Goal: Transaction & Acquisition: Purchase product/service

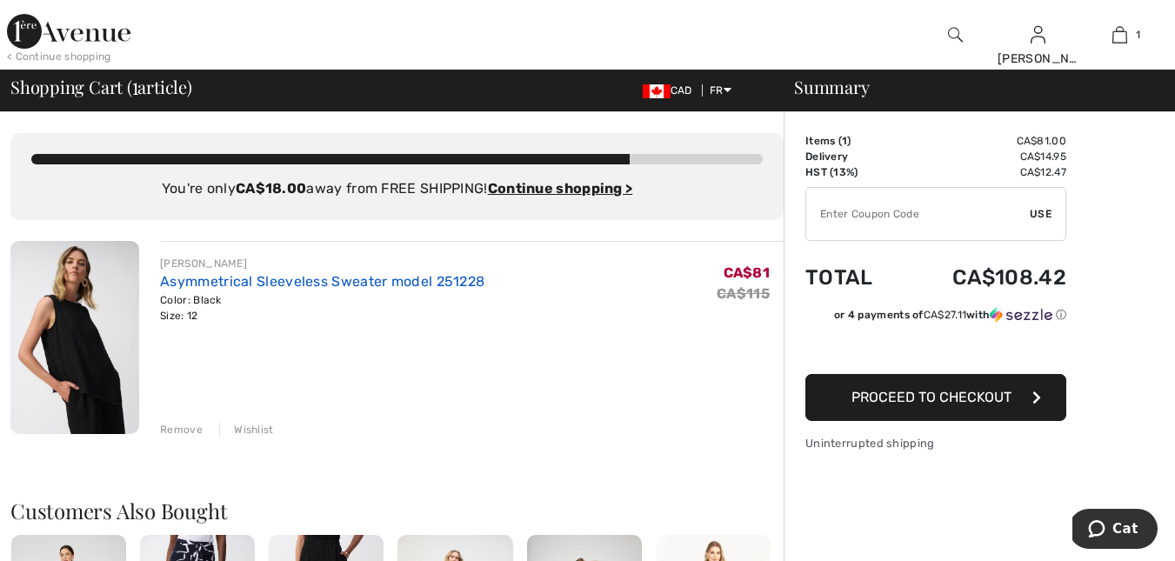
click at [258, 284] on link "Asymmetrical Sleeveless Sweater model 251228" at bounding box center [322, 281] width 324 height 17
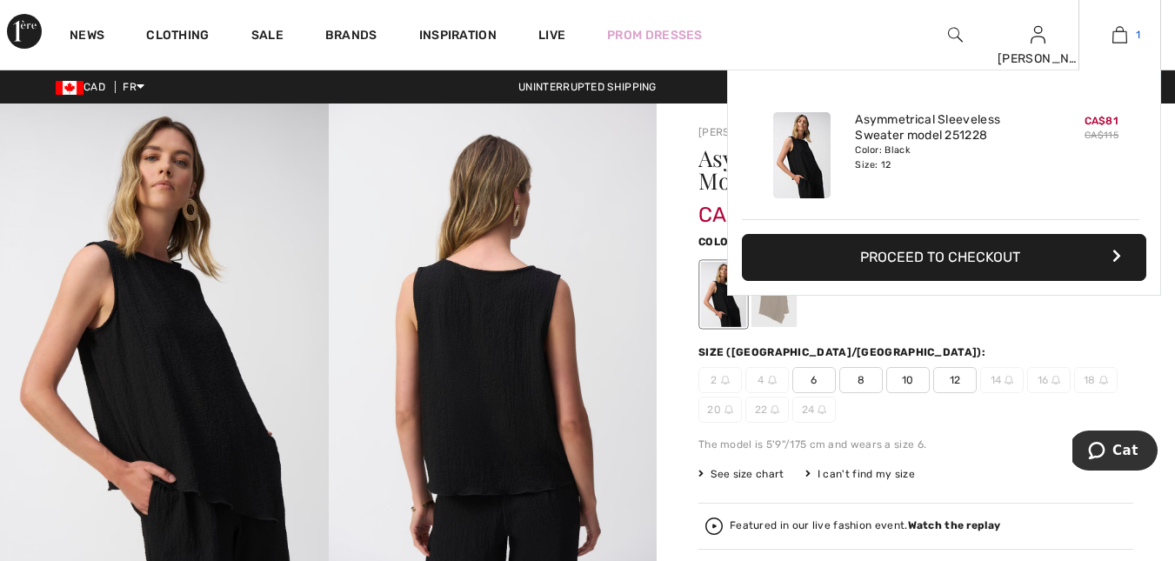
click at [1132, 40] on link "1" at bounding box center [1119, 34] width 81 height 21
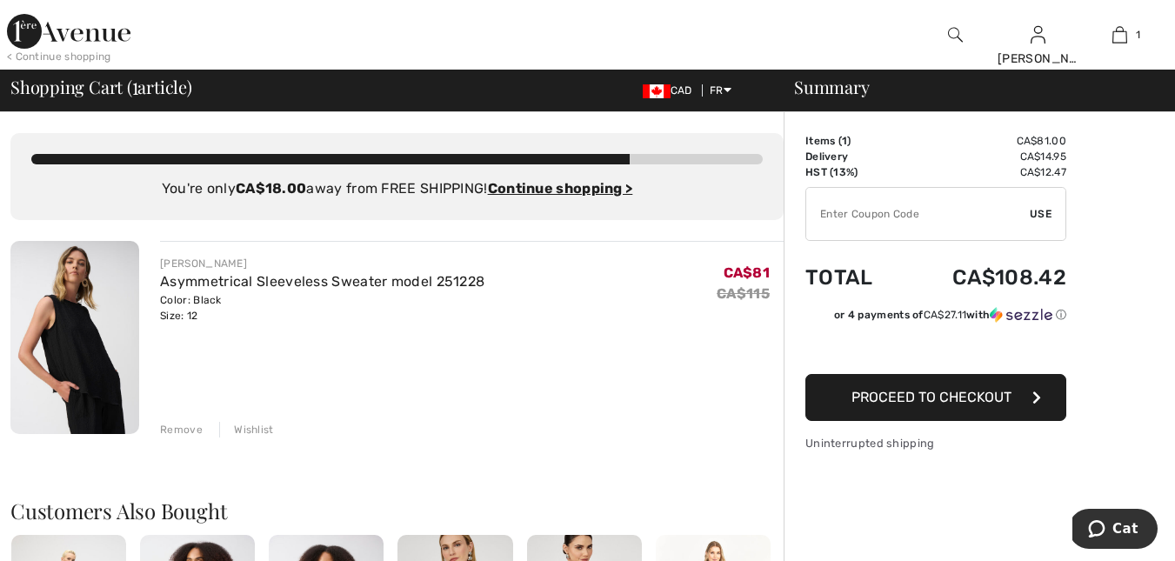
click at [193, 434] on div "Remove" at bounding box center [181, 430] width 43 height 16
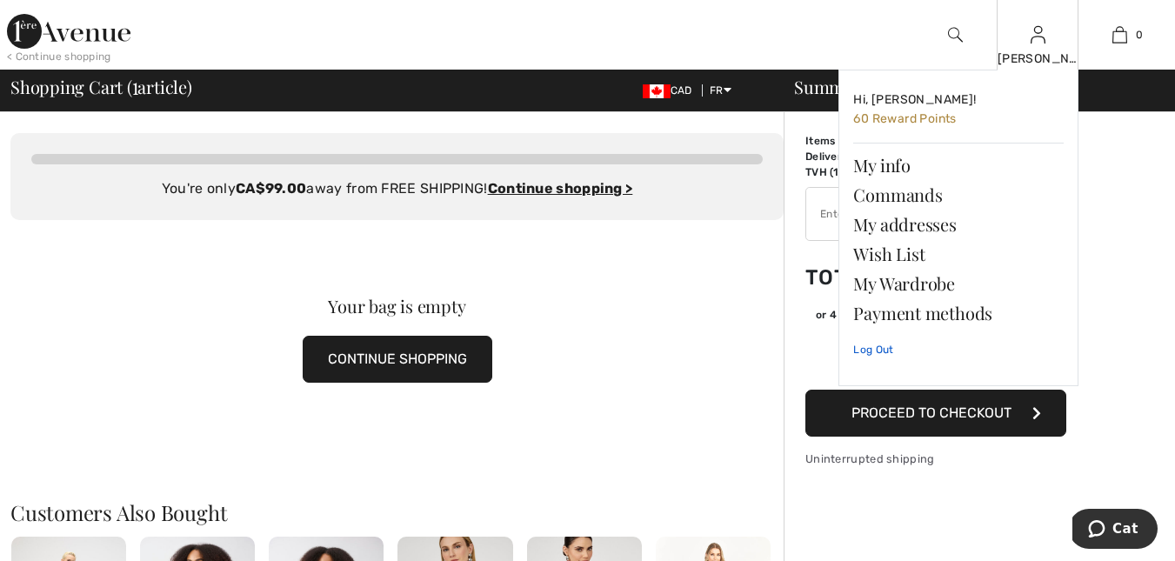
click at [857, 354] on link "Log Out" at bounding box center [958, 349] width 210 height 43
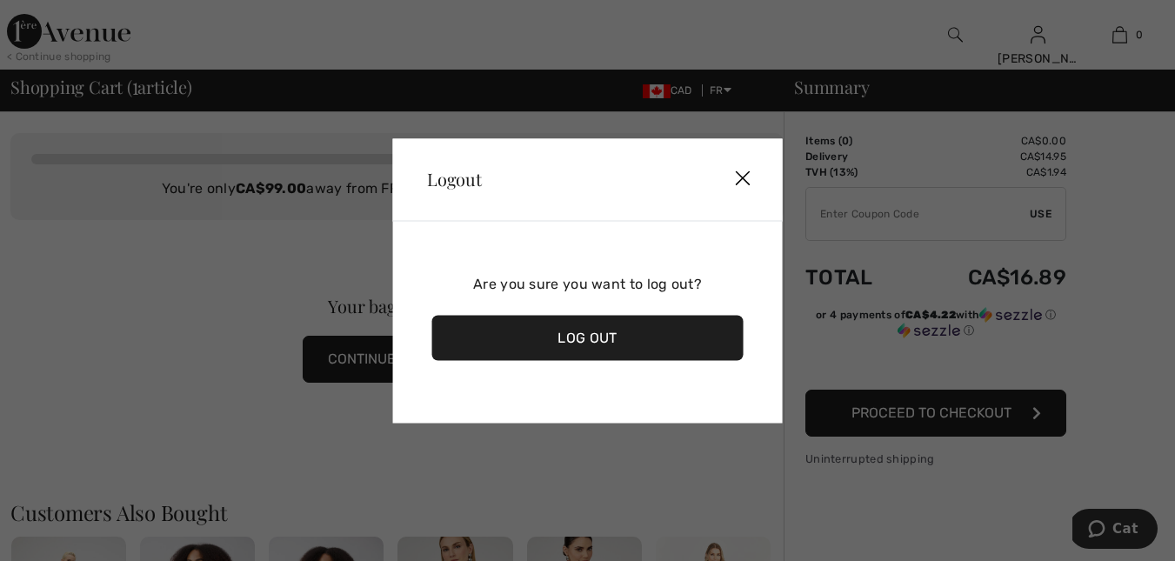
click at [738, 181] on img at bounding box center [743, 179] width 52 height 54
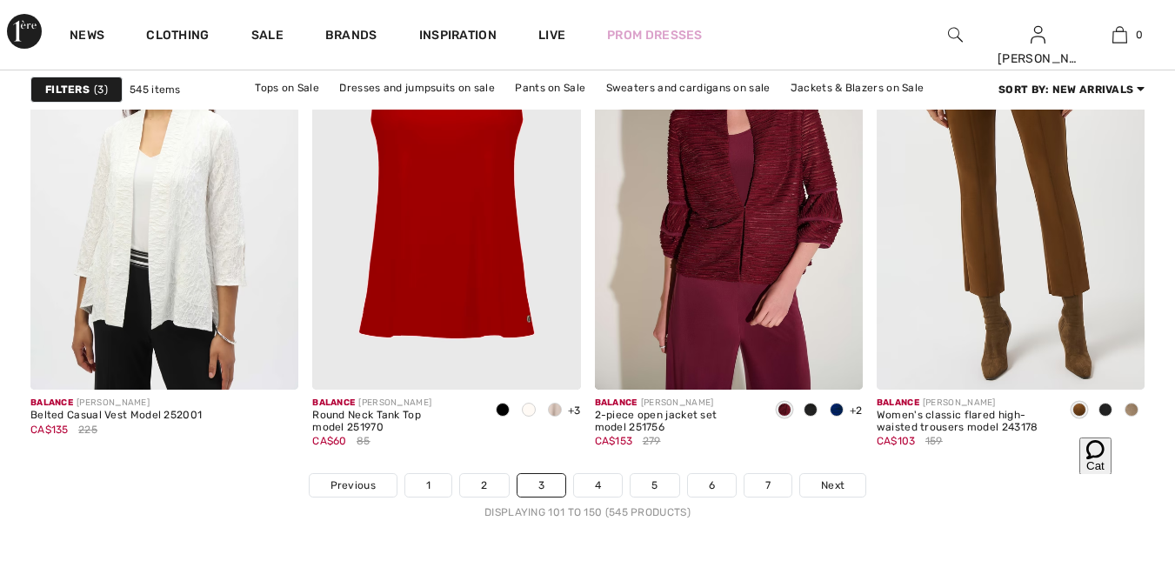
scroll to position [7375, 0]
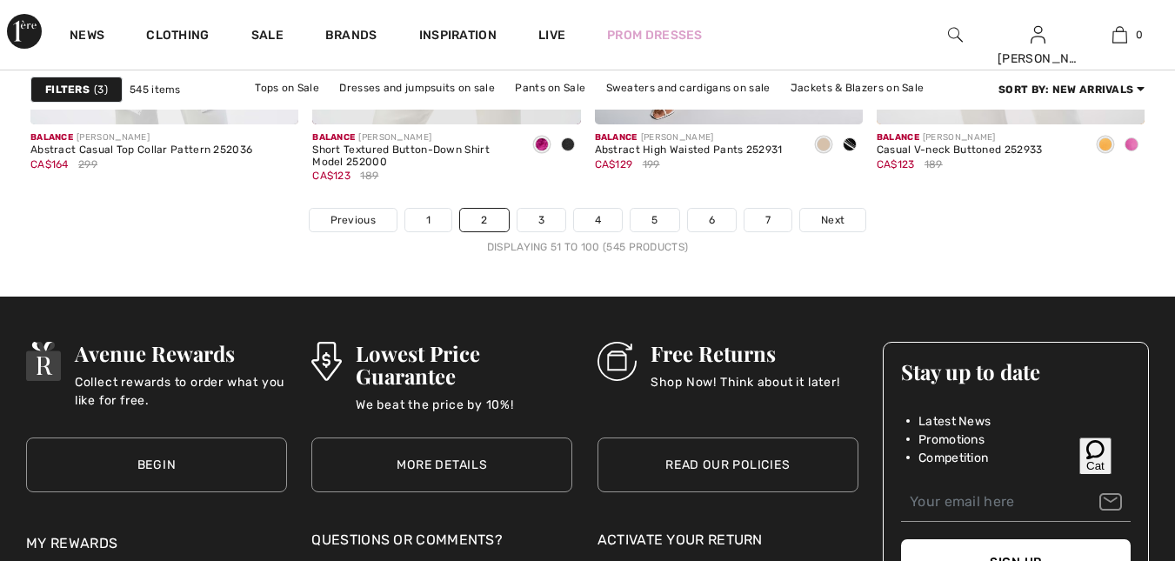
scroll to position [7641, 0]
